Goal: Task Accomplishment & Management: Use online tool/utility

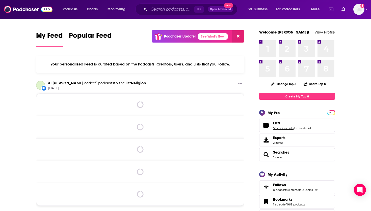
click at [276, 127] on link "50 podcast lists" at bounding box center [283, 129] width 20 height 4
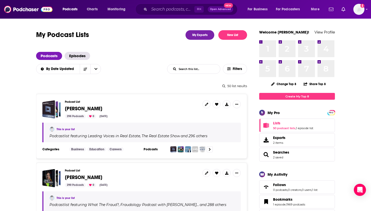
click at [79, 178] on span "[PERSON_NAME]" at bounding box center [83, 177] width 37 height 6
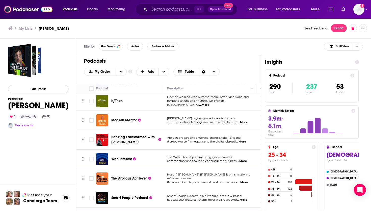
scroll to position [5357, 0]
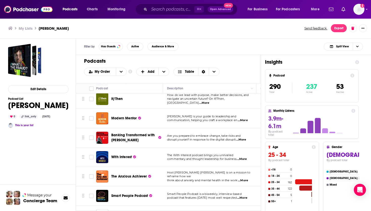
click at [131, 156] on div "Podcasts Charts Monitoring ⌘ K Open Advanced New For Business For Podcasters Mo…" at bounding box center [185, 105] width 371 height 211
click at [131, 174] on span "The Anxious Achiever" at bounding box center [129, 176] width 36 height 4
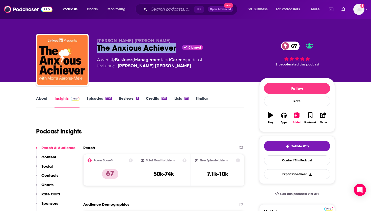
drag, startPoint x: 177, startPoint y: 51, endPoint x: 96, endPoint y: 49, distance: 81.0
click at [96, 49] on div "Morra Aarons-Mele The Anxious Achiever Claimed 67 A weekly Business , Managemen…" at bounding box center [185, 61] width 299 height 54
copy h2 "The Anxious Achiever"
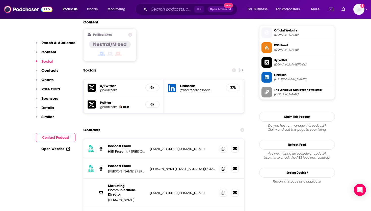
scroll to position [417, 0]
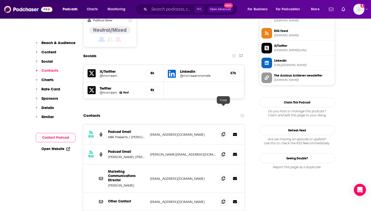
click at [223, 131] on span at bounding box center [223, 135] width 8 height 8
click at [221, 151] on span at bounding box center [223, 155] width 8 height 8
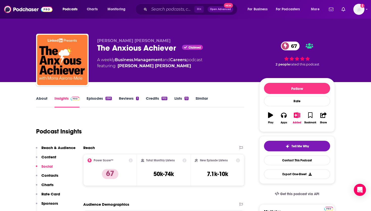
scroll to position [0, 0]
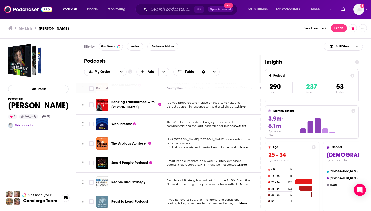
scroll to position [5390, 1]
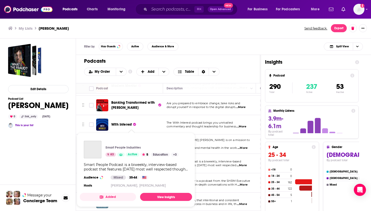
click at [132, 141] on div "Podcasts Charts Monitoring ⌘ K Open Advanced New For Business For Podcasters Mo…" at bounding box center [185, 105] width 371 height 211
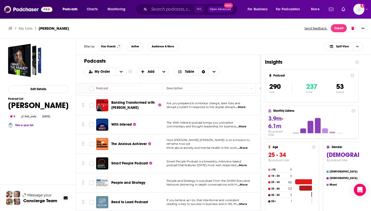
click at [132, 161] on span "Smart People Podcast" at bounding box center [129, 163] width 37 height 4
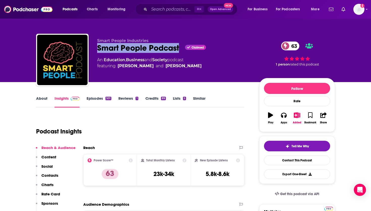
drag, startPoint x: 182, startPoint y: 49, endPoint x: 96, endPoint y: 48, distance: 85.2
click at [96, 48] on div "Smart People Industries Smart People Podcast Claimed 63 An Education , Business…" at bounding box center [185, 61] width 299 height 54
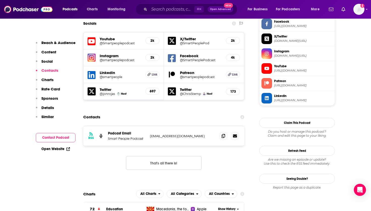
scroll to position [445, 0]
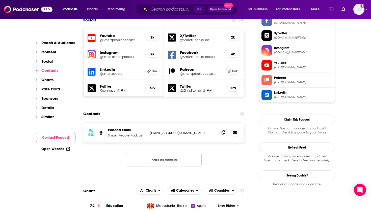
click at [224, 131] on icon at bounding box center [223, 133] width 4 height 4
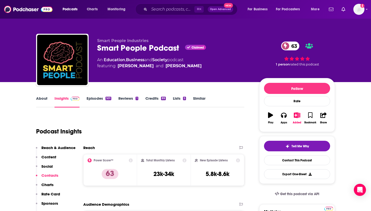
scroll to position [0, 0]
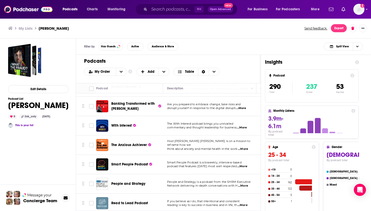
scroll to position [5404, 0]
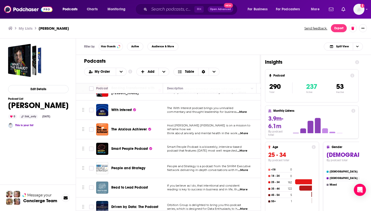
click at [130, 167] on div "Podcasts Charts Monitoring ⌘ K Open Advanced New For Business For Podcasters Mo…" at bounding box center [185, 105] width 371 height 211
click at [140, 186] on span "Read to Lead Podcast" at bounding box center [129, 188] width 37 height 4
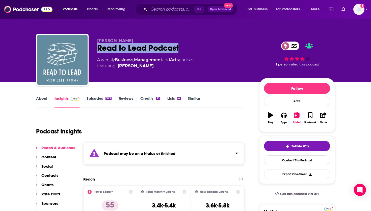
drag, startPoint x: 188, startPoint y: 52, endPoint x: 98, endPoint y: 44, distance: 90.1
click at [98, 44] on div "Read to Lead Podcast 55" at bounding box center [174, 48] width 154 height 10
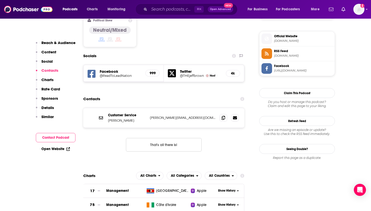
scroll to position [443, 0]
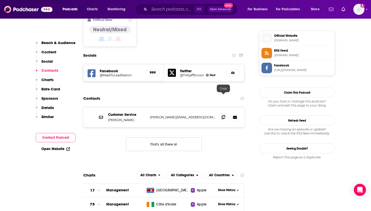
click at [224, 115] on icon at bounding box center [223, 117] width 4 height 4
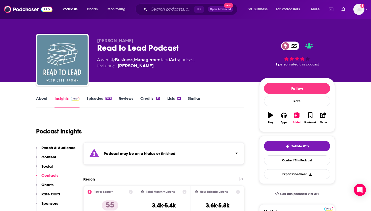
scroll to position [0, 0]
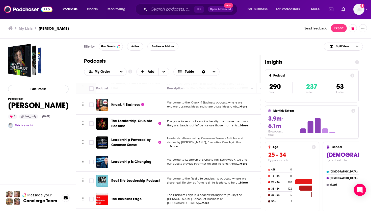
scroll to position [4473, 0]
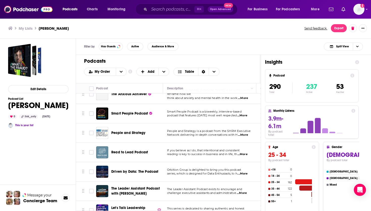
scroll to position [5438, 0]
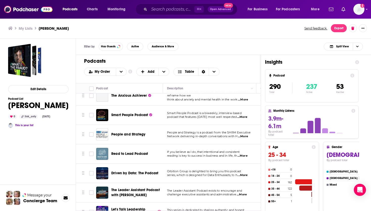
click at [134, 171] on span "Driven by Data: The Podcast" at bounding box center [134, 173] width 47 height 4
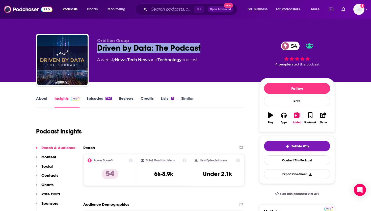
drag, startPoint x: 205, startPoint y: 49, endPoint x: 96, endPoint y: 49, distance: 109.4
click at [96, 49] on div "Orbition Group Driven by Data: The Podcast 54 A weekly News , Tech News and Tec…" at bounding box center [185, 61] width 299 height 54
copy h2 "Driven by Data: The Podcast"
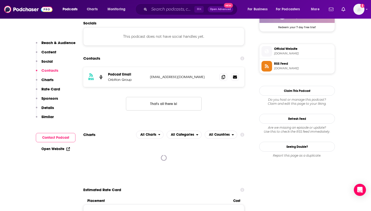
scroll to position [431, 0]
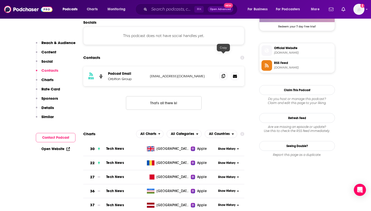
click at [223, 74] on icon at bounding box center [223, 76] width 4 height 4
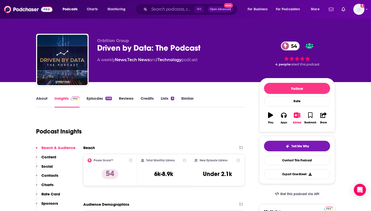
scroll to position [0, 0]
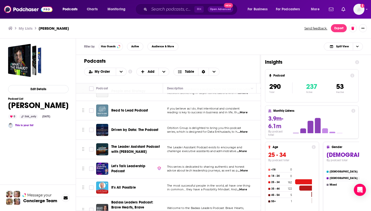
scroll to position [5482, 0]
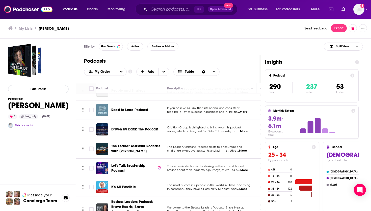
click at [134, 144] on span "The Leader Assistant Podcast with Jeremy Burrows" at bounding box center [135, 148] width 48 height 9
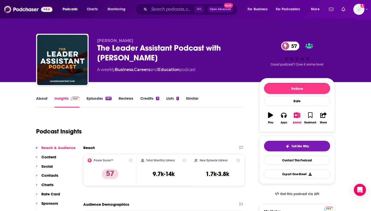
drag, startPoint x: 157, startPoint y: 57, endPoint x: 97, endPoint y: 45, distance: 61.3
click at [97, 45] on div "Jeremy Burrows The Leader Assistant Podcast with Jeremy Burrows 57 A weekly Bus…" at bounding box center [185, 61] width 299 height 54
copy h2 "The Leader Assistant Podcast with Jeremy Burrows"
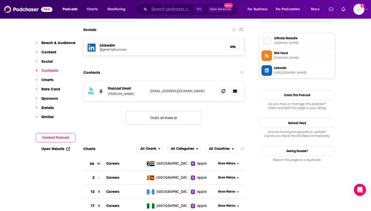
scroll to position [442, 0]
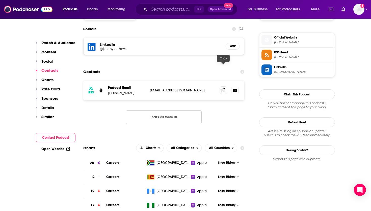
click at [223, 88] on icon at bounding box center [223, 90] width 4 height 4
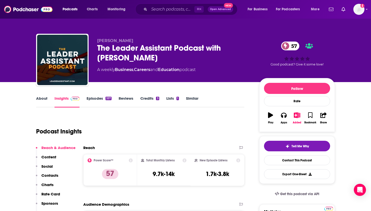
scroll to position [0, 0]
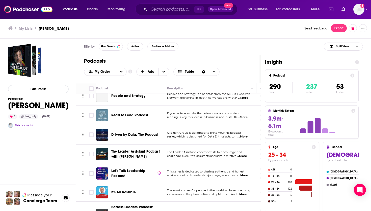
scroll to position [5476, 0]
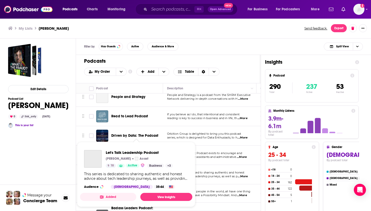
click at [133, 149] on div "Let's Talk Leadership Podcast Sandra Patel Acast 18 Active Business + 3 This se…" at bounding box center [136, 169] width 112 height 47
click at [214, 55] on div "Podcasts Add My Order Customize Your List Order Select the “My Order” sort and …" at bounding box center [168, 69] width 185 height 28
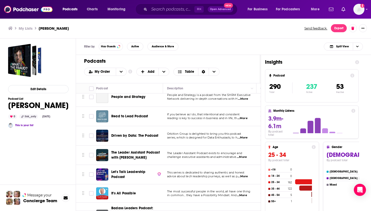
click at [125, 170] on span "Let's Talk Leadership Podcast" at bounding box center [128, 174] width 34 height 9
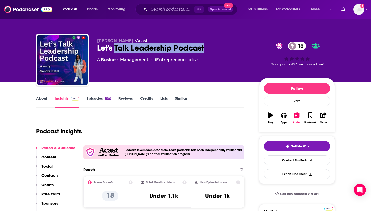
drag, startPoint x: 211, startPoint y: 50, endPoint x: 96, endPoint y: 47, distance: 114.8
click at [96, 47] on div "Sandra Patel • Acast Let's Talk Leadership Podcast 18 A Business , Management a…" at bounding box center [185, 61] width 299 height 54
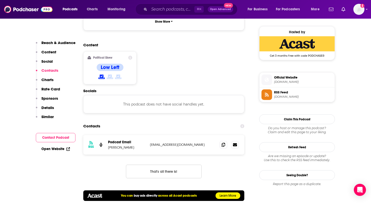
scroll to position [404, 0]
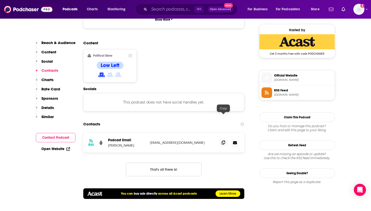
click at [225, 139] on span at bounding box center [223, 143] width 8 height 8
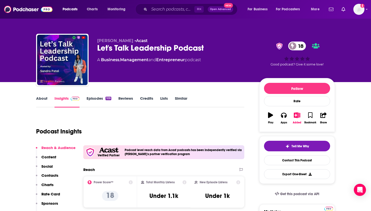
scroll to position [0, 0]
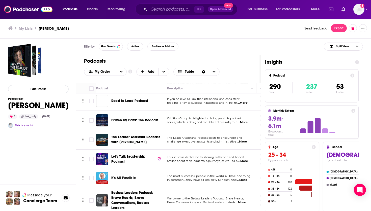
scroll to position [5490, 0]
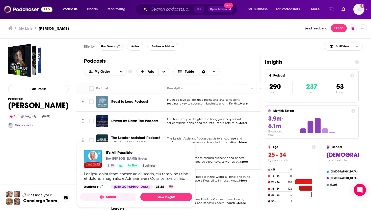
click at [198, 51] on div "Filter by Has Guests Active Audience & More Split View" at bounding box center [223, 47] width 295 height 16
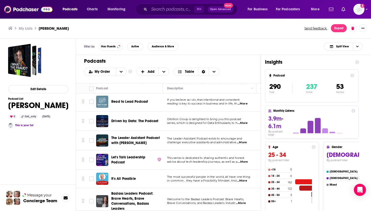
click at [125, 177] on span "It's All Possible" at bounding box center [123, 179] width 24 height 4
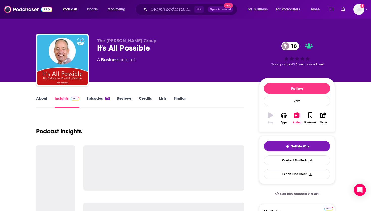
click at [124, 158] on div at bounding box center [163, 167] width 161 height 45
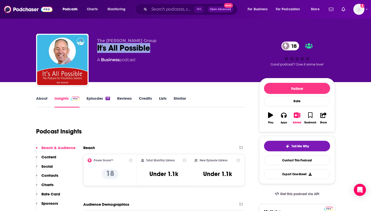
drag, startPoint x: 156, startPoint y: 49, endPoint x: 96, endPoint y: 49, distance: 59.5
click at [96, 49] on div "The Hartnett Group It's All Possible 18 A Business podcast 18 Good podcast? Giv…" at bounding box center [185, 61] width 299 height 54
copy h2 "It's All Possible"
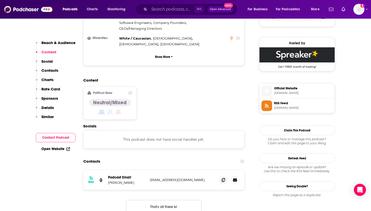
scroll to position [368, 0]
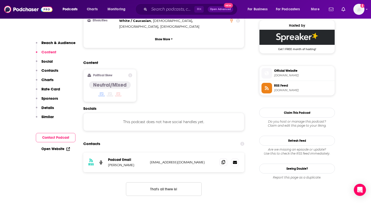
click at [221, 159] on span at bounding box center [223, 163] width 8 height 8
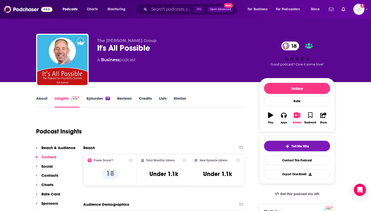
scroll to position [0, 0]
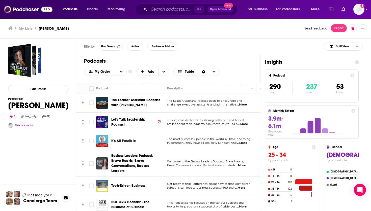
scroll to position [5517, 0]
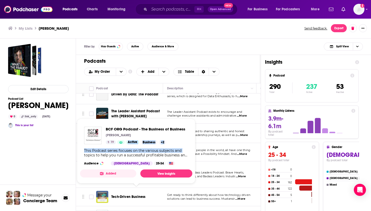
drag, startPoint x: 125, startPoint y: 146, endPoint x: 84, endPoint y: 154, distance: 40.9
click at [84, 154] on div "BCF ORG Podcast - The Business of Business Brian Fisher 19 Active Business + 2 …" at bounding box center [136, 146] width 112 height 47
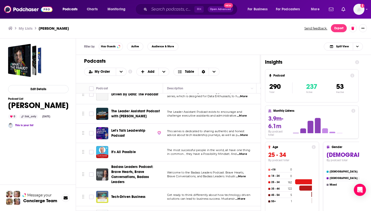
click at [187, 53] on div "Filter by Has Guests Active Audience & More Split View" at bounding box center [223, 47] width 295 height 16
click at [116, 165] on span "Badass Leaders Podcast: Brave Hearts, Brave Conversations, Badass Leaders" at bounding box center [136, 175] width 50 height 20
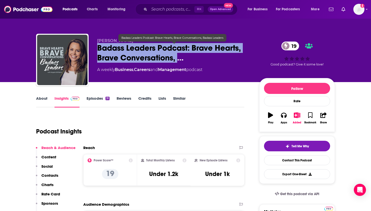
drag, startPoint x: 180, startPoint y: 59, endPoint x: 98, endPoint y: 51, distance: 82.1
click at [98, 51] on span "Badass Leaders Podcast: Brave Hearts, Brave Conversations, …" at bounding box center [174, 53] width 154 height 20
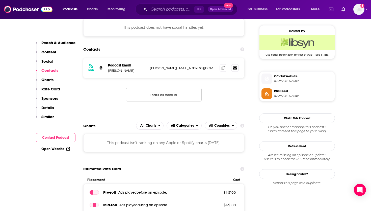
scroll to position [371, 0]
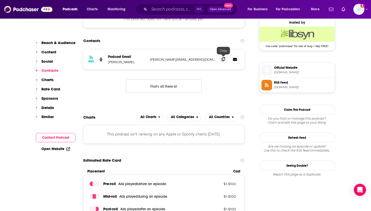
click at [223, 57] on span at bounding box center [223, 59] width 8 height 8
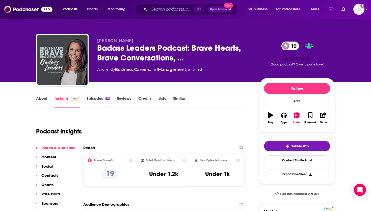
scroll to position [0, 0]
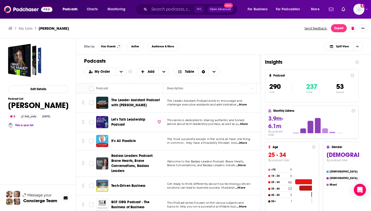
click at [123, 184] on span "Tech-Driven Business" at bounding box center [128, 186] width 34 height 4
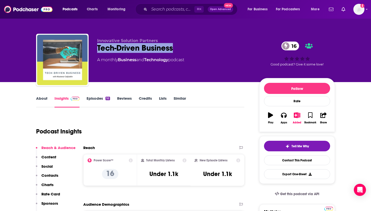
drag, startPoint x: 142, startPoint y: 50, endPoint x: 98, endPoint y: 47, distance: 44.7
click at [98, 47] on div "Tech-Driven Business 16" at bounding box center [174, 48] width 154 height 10
copy h2 "Tech-Driven Business"
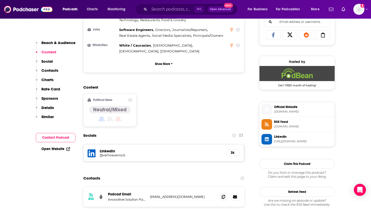
scroll to position [333, 0]
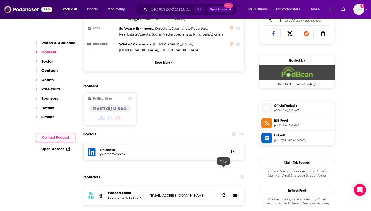
click at [224, 194] on icon at bounding box center [223, 196] width 4 height 4
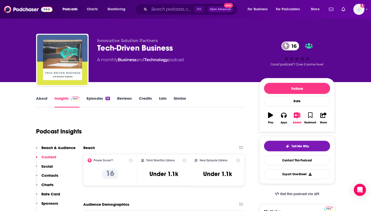
scroll to position [0, 0]
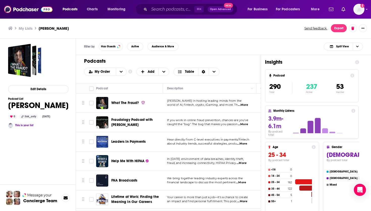
scroll to position [5528, 0]
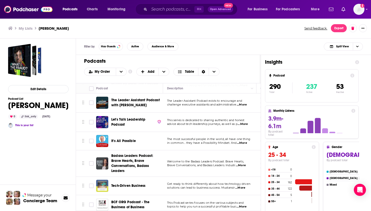
click at [133, 195] on td "BCF ORG Podcast - The Business of Business" at bounding box center [129, 204] width 67 height 19
click at [130, 200] on span "BCF ORG Podcast - The Business of Business" at bounding box center [136, 205] width 50 height 10
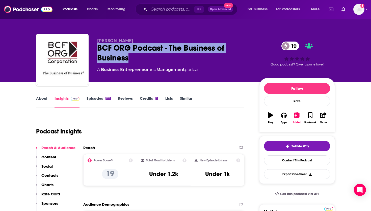
drag, startPoint x: 130, startPoint y: 57, endPoint x: 94, endPoint y: 49, distance: 36.8
click at [94, 49] on div "Brian Fisher BCF ORG Podcast - The Business of Business 19 A Business , Entrepr…" at bounding box center [185, 61] width 299 height 54
copy h2 "BCF ORG Podcast - The Business of Business"
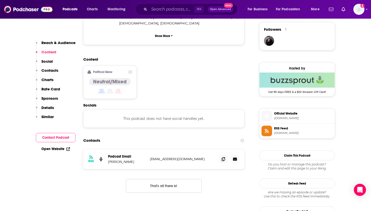
scroll to position [372, 0]
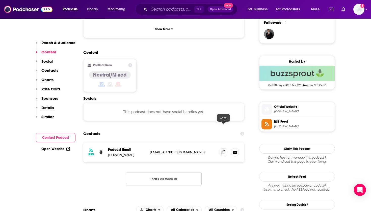
click at [221, 149] on span at bounding box center [223, 153] width 8 height 8
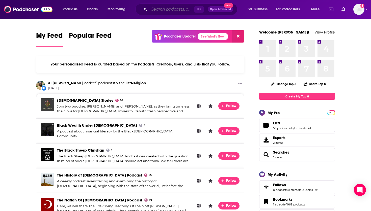
click at [171, 7] on input "Search podcasts, credits, & more..." at bounding box center [171, 9] width 45 height 8
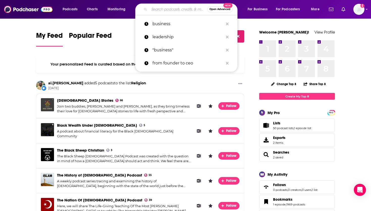
paste input "Glam & Grow - Beauty Business Podcast"
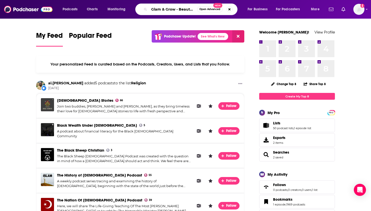
type input "Glam & Grow - Beauty Business Podcast"
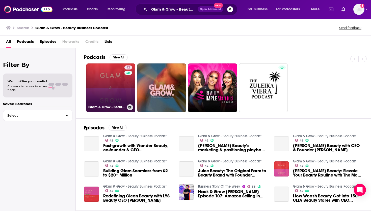
click at [99, 80] on link "42 Glam & Grow - Beauty Business Podcast" at bounding box center [110, 88] width 49 height 49
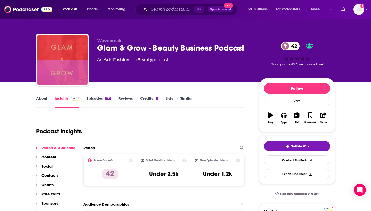
click at [300, 115] on button "List" at bounding box center [296, 118] width 13 height 18
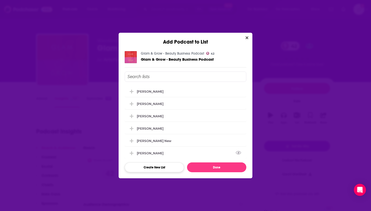
click at [152, 170] on button "Create New List" at bounding box center [154, 168] width 59 height 10
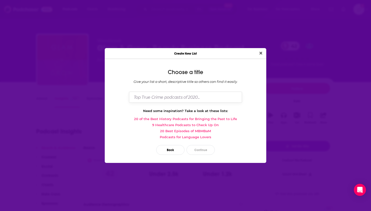
click at [153, 99] on input "Dialog" at bounding box center [185, 97] width 113 height 11
type input "[PERSON_NAME]"
click at [193, 154] on button "Continue" at bounding box center [200, 150] width 28 height 10
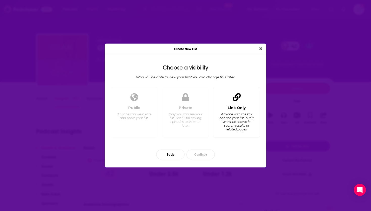
click at [238, 96] on icon "Dialog" at bounding box center [236, 97] width 8 height 8
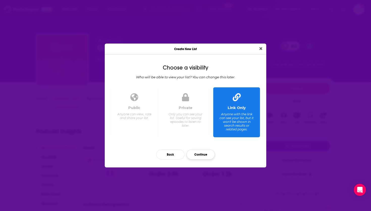
click at [201, 154] on button "Continue" at bounding box center [200, 155] width 28 height 10
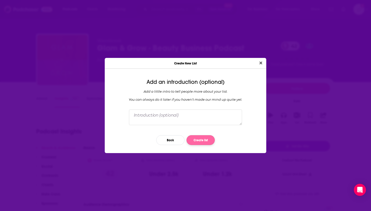
click at [201, 142] on button "Create list" at bounding box center [200, 140] width 28 height 10
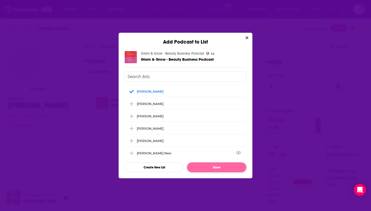
click at [213, 168] on button "Done" at bounding box center [216, 168] width 59 height 10
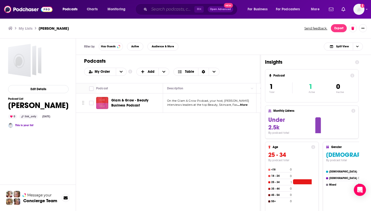
click at [178, 9] on input "Search podcasts, credits, & more..." at bounding box center [171, 9] width 45 height 8
paste input "Beauty and the Brand"
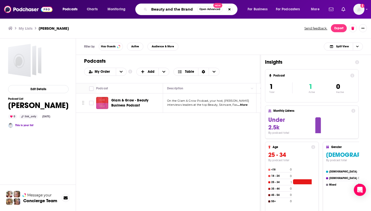
type input "Beauty and the Brand"
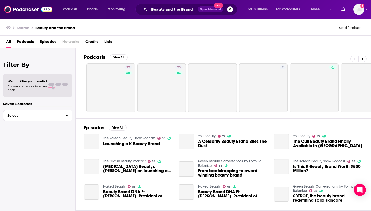
click at [109, 79] on link "32" at bounding box center [110, 88] width 49 height 49
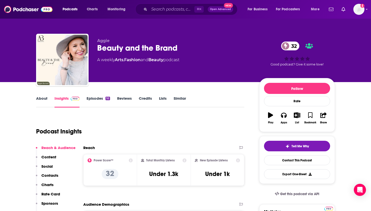
scroll to position [0, 0]
click at [297, 115] on icon "button" at bounding box center [297, 115] width 6 height 6
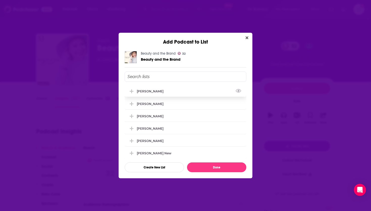
click at [164, 92] on div "[PERSON_NAME]" at bounding box center [186, 91] width 122 height 11
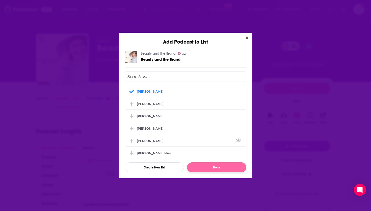
click at [199, 167] on button "Done" at bounding box center [216, 168] width 59 height 10
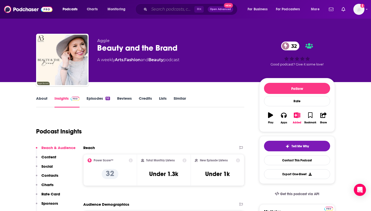
click at [155, 12] on input "Search podcasts, credits, & more..." at bounding box center [171, 9] width 45 height 8
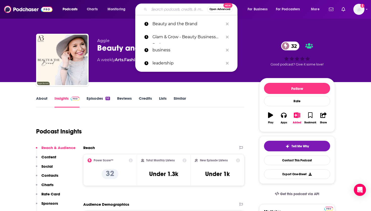
paste input "Style-ish"
type input "Style-ish"
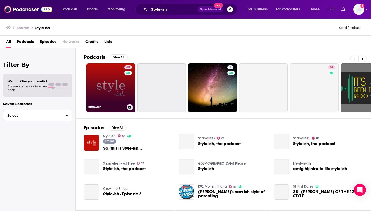
click at [114, 78] on link "69 Style-ish" at bounding box center [110, 88] width 49 height 49
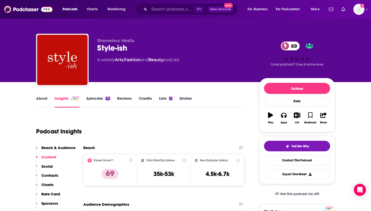
click at [297, 118] on icon "button" at bounding box center [297, 115] width 6 height 6
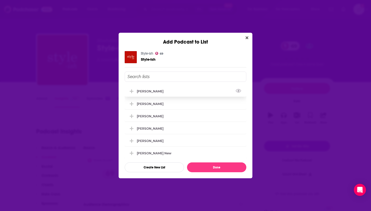
click at [148, 93] on div "[PERSON_NAME]" at bounding box center [152, 92] width 30 height 4
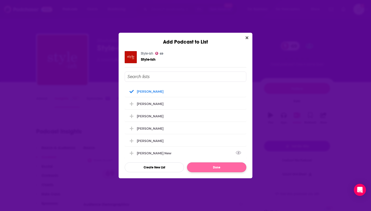
click at [207, 165] on button "Done" at bounding box center [216, 168] width 59 height 10
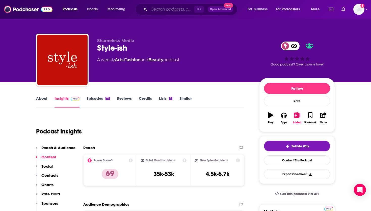
click at [184, 11] on input "Search podcasts, credits, & more..." at bounding box center [171, 9] width 45 height 8
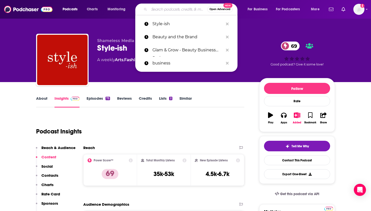
paste input "Beauty Business Mind"
type input "Beauty Business Mind"
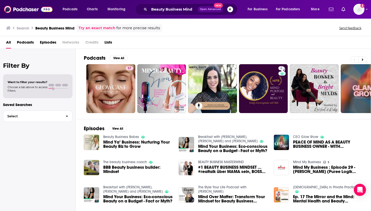
click at [228, 9] on button "Search podcasts, credits, & more..." at bounding box center [230, 9] width 6 height 6
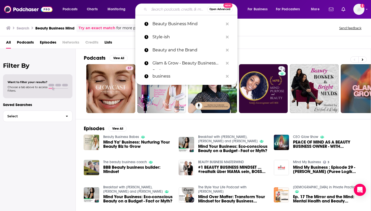
paste input "Beauty Business Game-Changer"
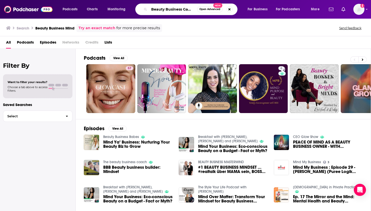
type input "Beauty Business Game-Changer"
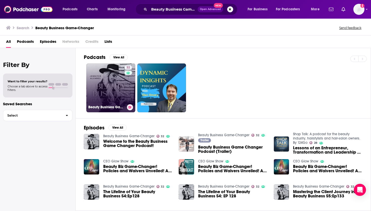
click at [105, 79] on link "32 Beauty Business Game-Changer" at bounding box center [110, 88] width 49 height 49
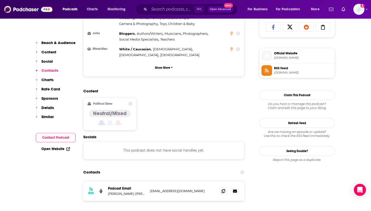
scroll to position [45, 0]
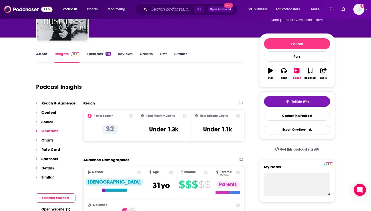
click at [296, 72] on icon "button" at bounding box center [297, 71] width 6 height 6
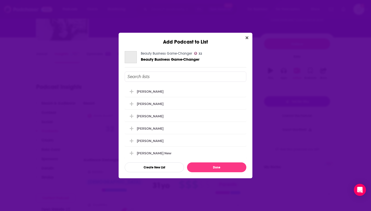
scroll to position [0, 0]
click at [170, 93] on div "[PERSON_NAME]" at bounding box center [186, 91] width 122 height 11
click at [201, 162] on div "[PERSON_NAME] [PERSON_NAME] [PERSON_NAME] [PERSON_NAME] [PERSON_NAME] [PERSON_N…" at bounding box center [186, 122] width 122 height 101
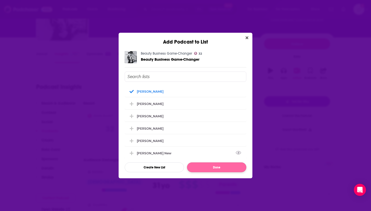
click at [201, 168] on button "Done" at bounding box center [216, 168] width 59 height 10
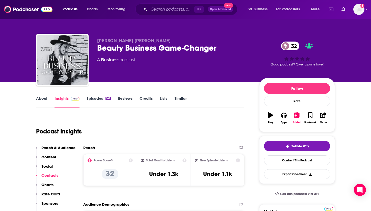
scroll to position [45, 0]
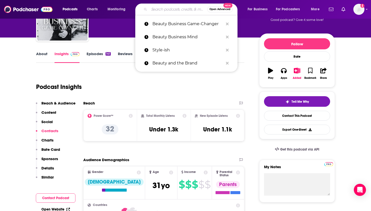
click at [163, 10] on input "Search podcasts, credits, & more..." at bounding box center [178, 9] width 58 height 8
paste input "Business Beauty Network"
type input "Business Beauty Network"
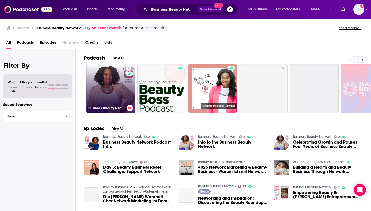
click at [114, 85] on link "2 Business Beauty Network" at bounding box center [110, 88] width 49 height 49
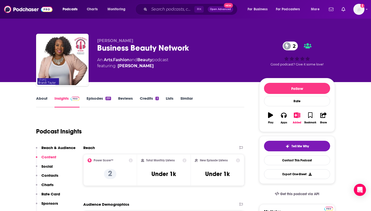
click at [298, 120] on button "Added" at bounding box center [296, 118] width 13 height 18
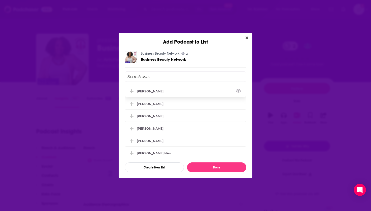
click at [157, 88] on div "[PERSON_NAME]" at bounding box center [186, 91] width 122 height 11
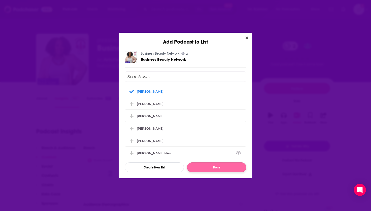
click at [200, 169] on button "Done" at bounding box center [216, 168] width 59 height 10
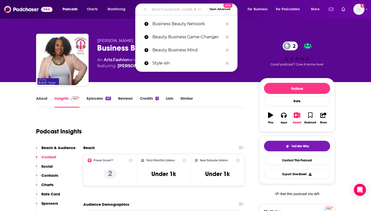
click at [163, 9] on input "Search podcasts, credits, & more..." at bounding box center [178, 9] width 58 height 8
paste input "Green Beauty Conversations by Formula Botanica"
type input "Green Beauty Conversations by Formula Botanica"
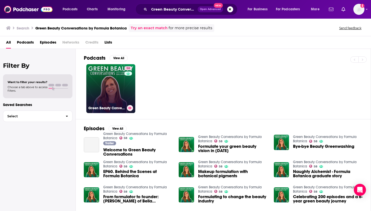
click at [114, 89] on link "58 Green Beauty Conversations by Formula Botanica" at bounding box center [110, 88] width 49 height 49
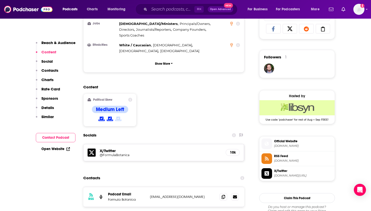
scroll to position [10, 0]
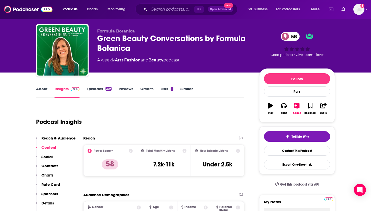
click at [294, 99] on div "Follow Rate Play Apps Added Bookmark Share" at bounding box center [297, 96] width 76 height 54
click at [295, 104] on icon "button" at bounding box center [297, 106] width 6 height 6
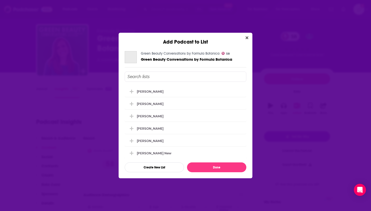
scroll to position [0, 0]
click at [149, 93] on div "[PERSON_NAME]" at bounding box center [152, 92] width 30 height 4
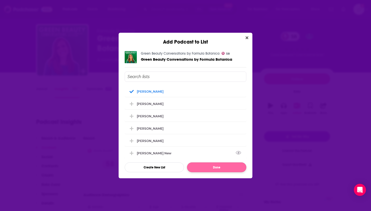
click at [205, 169] on button "Done" at bounding box center [216, 168] width 59 height 10
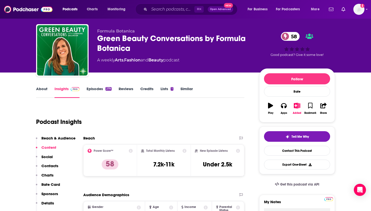
click at [159, 14] on div "⌘ K Open Advanced New" at bounding box center [186, 10] width 102 height 12
click at [155, 12] on input "Search podcasts, credits, & more..." at bounding box center [171, 9] width 45 height 8
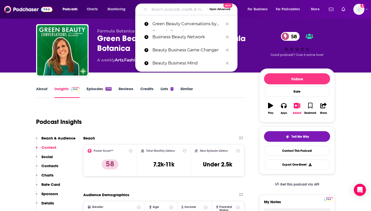
paste input "Smart Beauty"
type input "Smart Beauty"
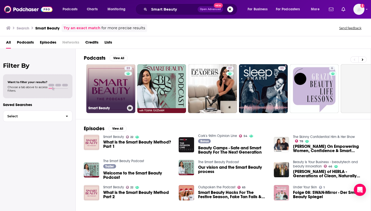
click at [121, 91] on link "22 Smart Beauty" at bounding box center [110, 88] width 49 height 49
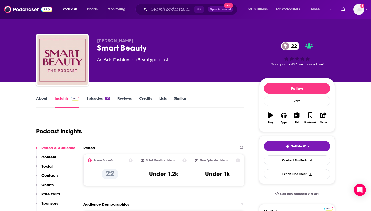
scroll to position [0, 0]
click at [298, 118] on icon "button" at bounding box center [297, 115] width 6 height 6
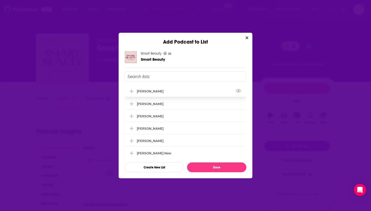
click at [166, 93] on div "[PERSON_NAME]" at bounding box center [186, 91] width 122 height 11
click at [196, 169] on button "Done" at bounding box center [216, 168] width 59 height 10
